Goal: Navigation & Orientation: Find specific page/section

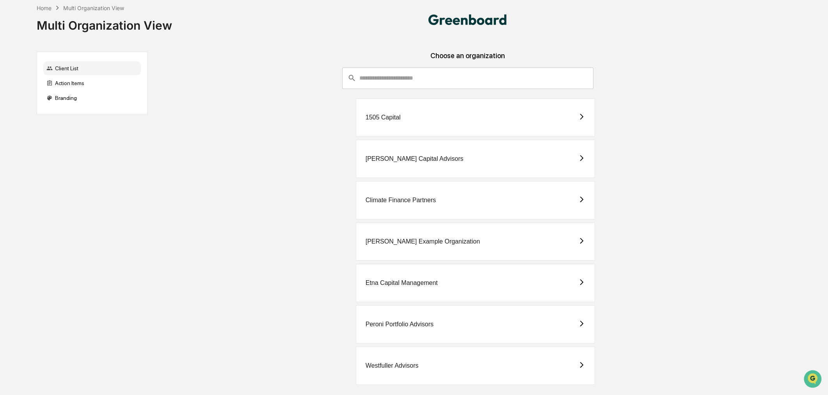
click at [441, 367] on div "Westfuller Advisors" at bounding box center [475, 365] width 239 height 38
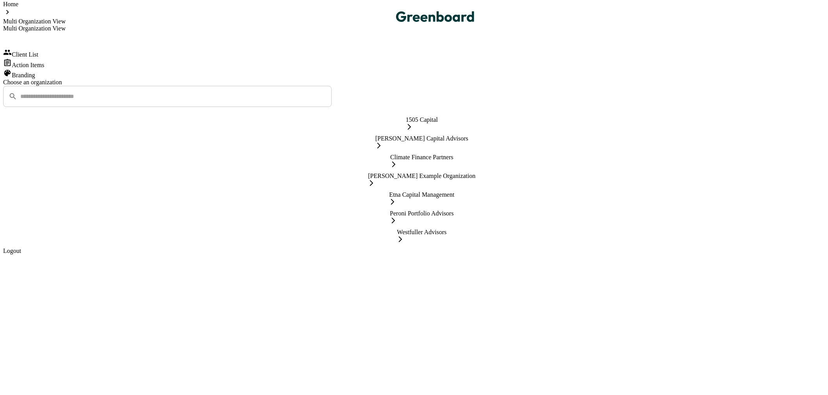
scroll to position [8, 0]
click at [439, 244] on div "Westfuller Advisors" at bounding box center [422, 236] width 50 height 16
